Goal: Navigation & Orientation: Find specific page/section

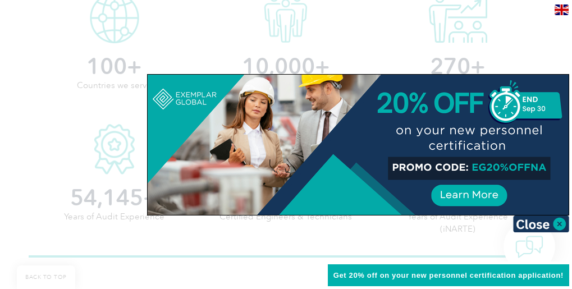
scroll to position [337, 0]
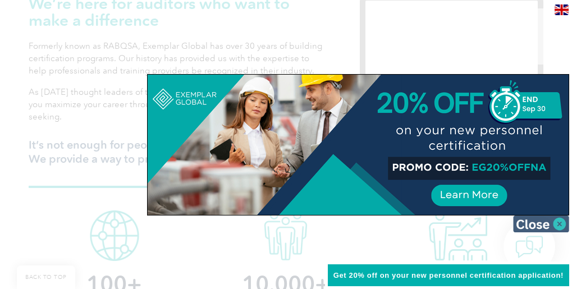
click at [560, 223] on img at bounding box center [541, 224] width 56 height 17
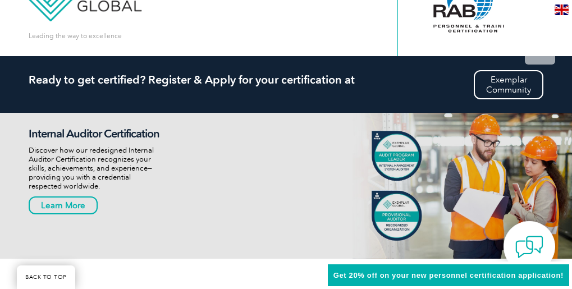
scroll to position [0, 0]
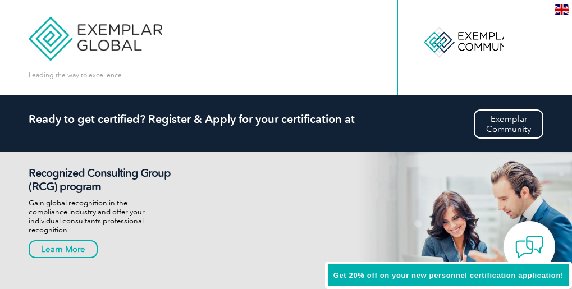
click at [0, 0] on link "Login to the Community" at bounding box center [0, 0] width 0 height 0
